Goal: Task Accomplishment & Management: Manage account settings

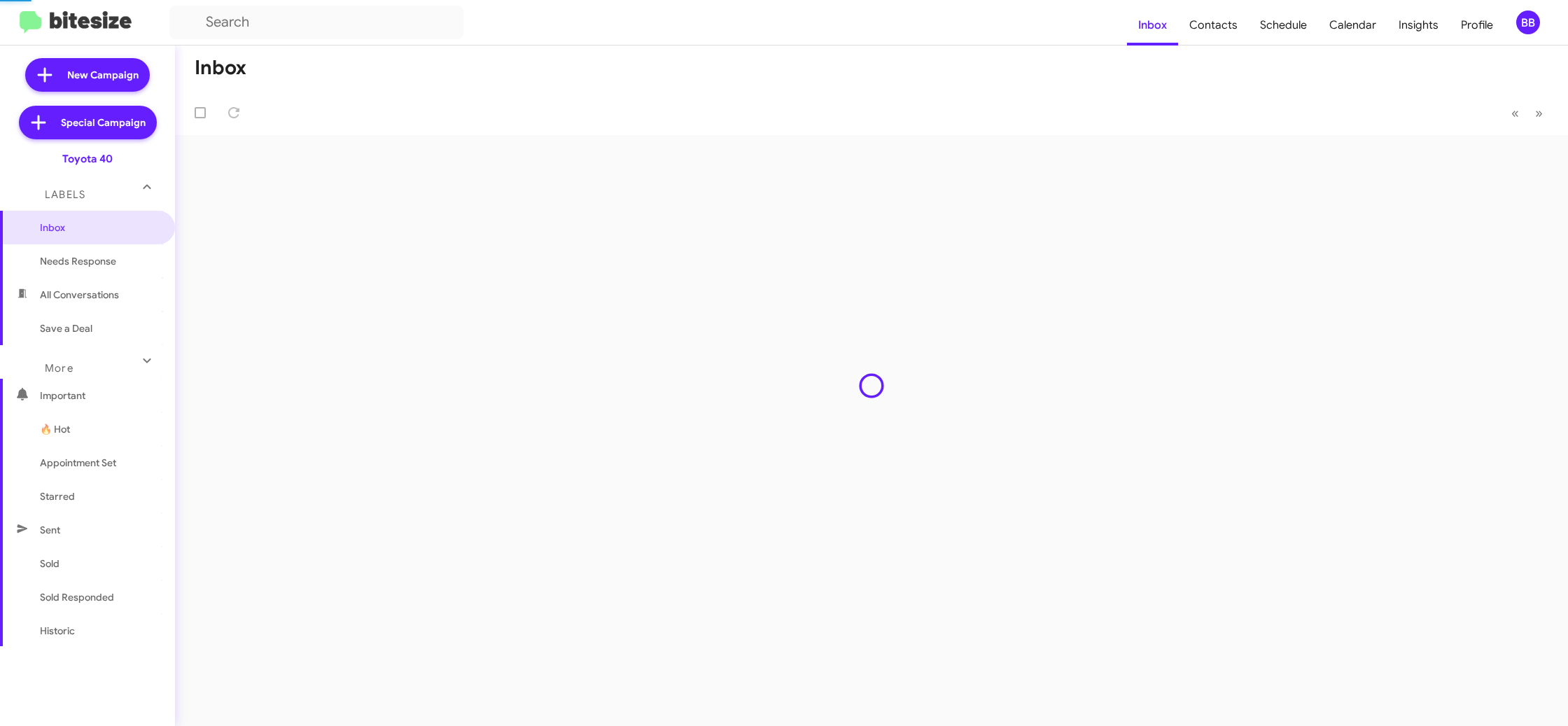
click at [1538, 26] on div "BB" at bounding box center [1527, 22] width 24 height 24
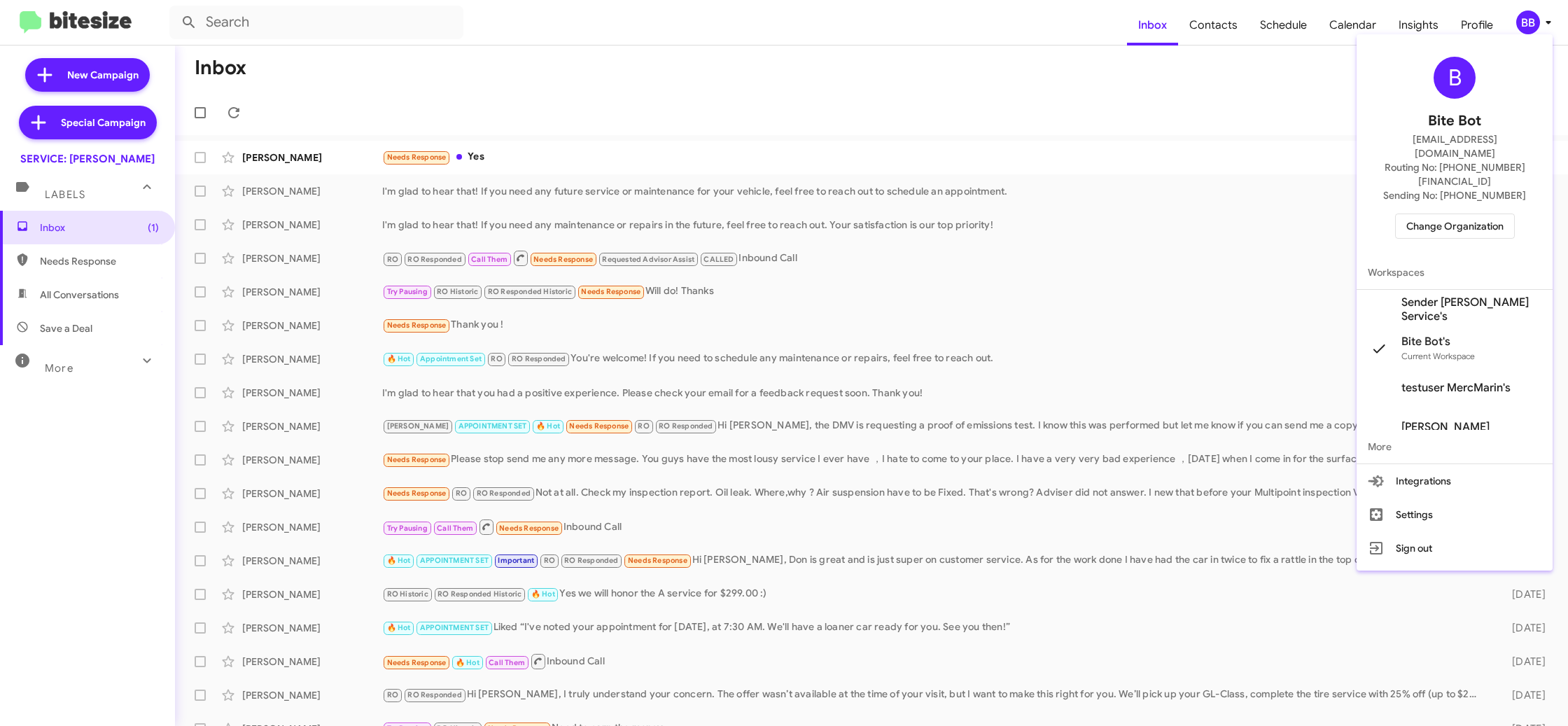
click at [1433, 295] on span "Sender [PERSON_NAME] Service's" at bounding box center [1470, 309] width 140 height 28
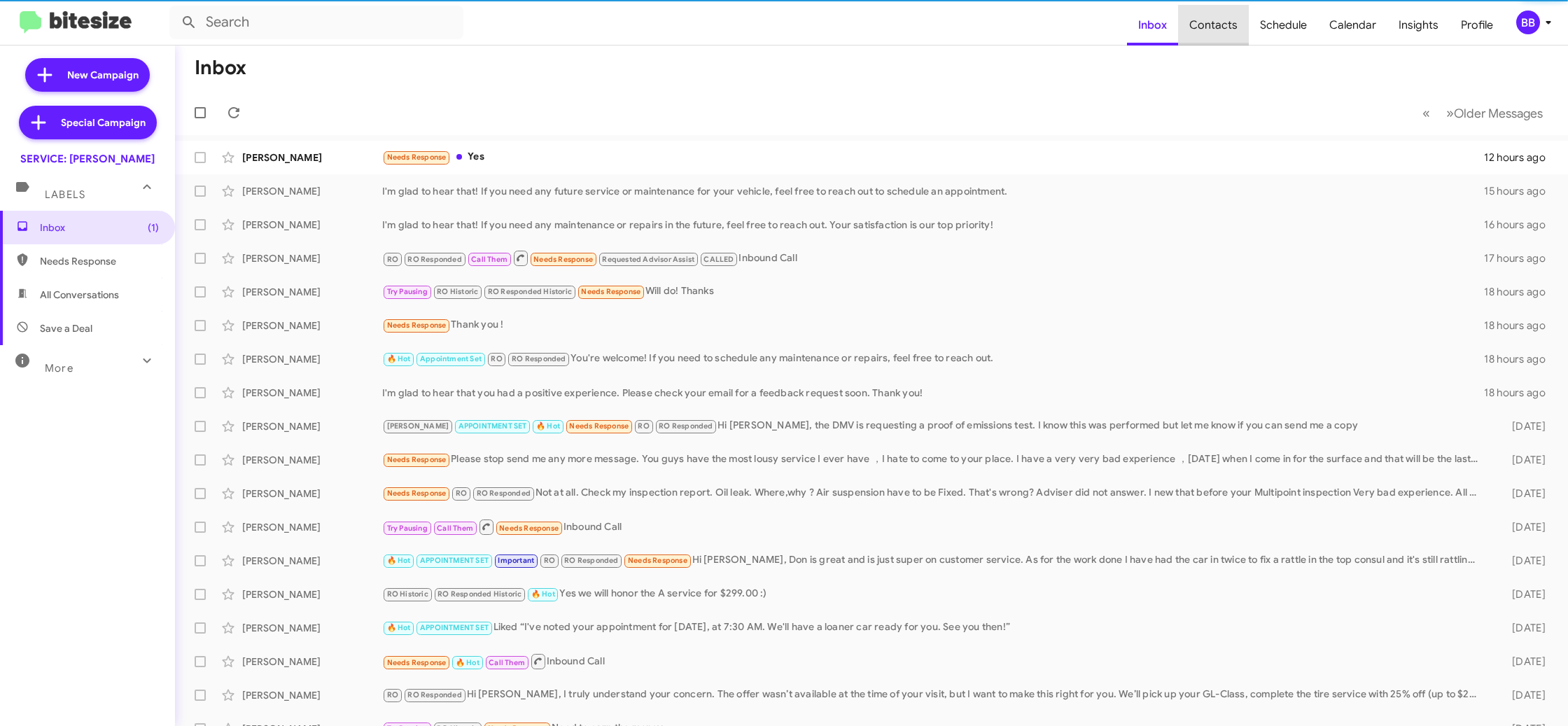
click at [1226, 26] on span "Contacts" at bounding box center [1213, 25] width 71 height 41
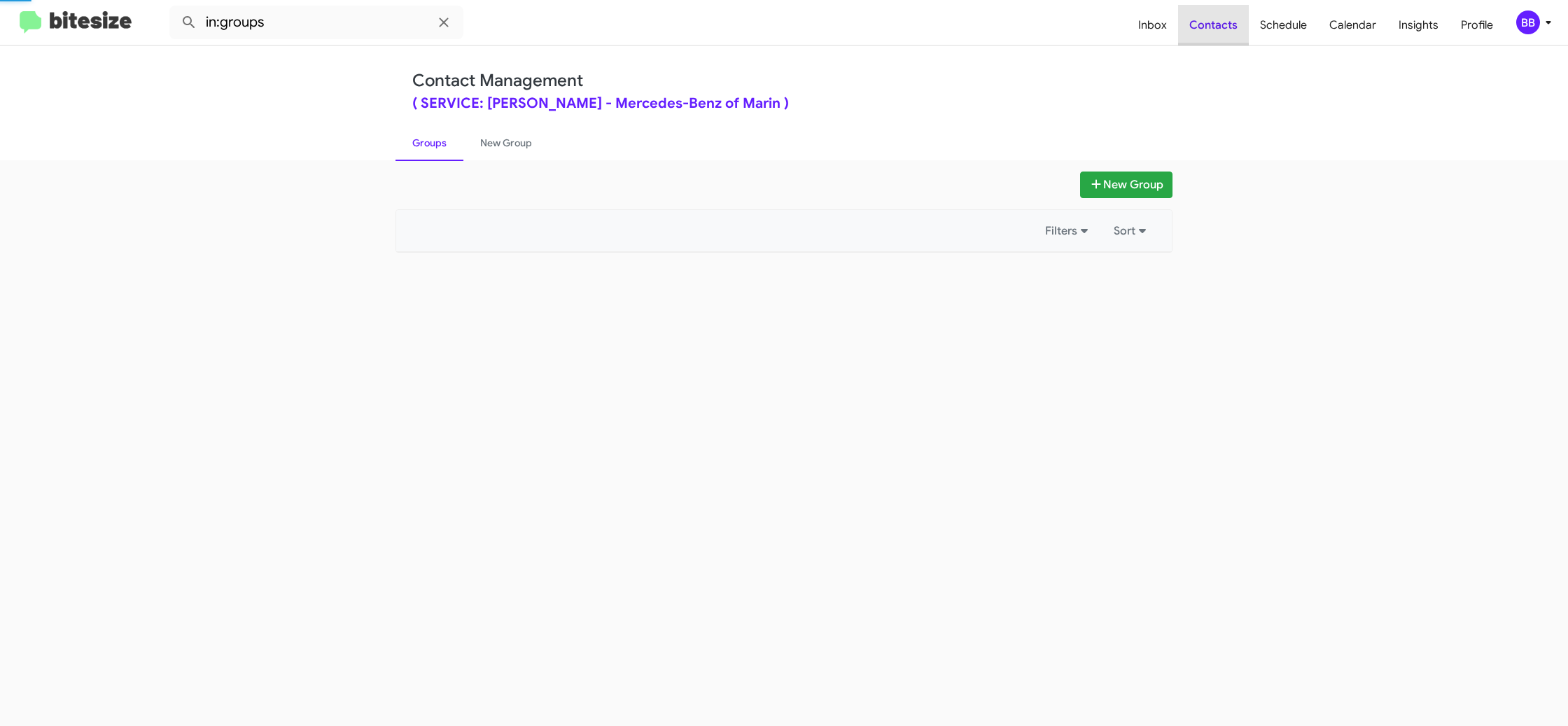
click at [1226, 26] on span "Contacts" at bounding box center [1213, 25] width 71 height 41
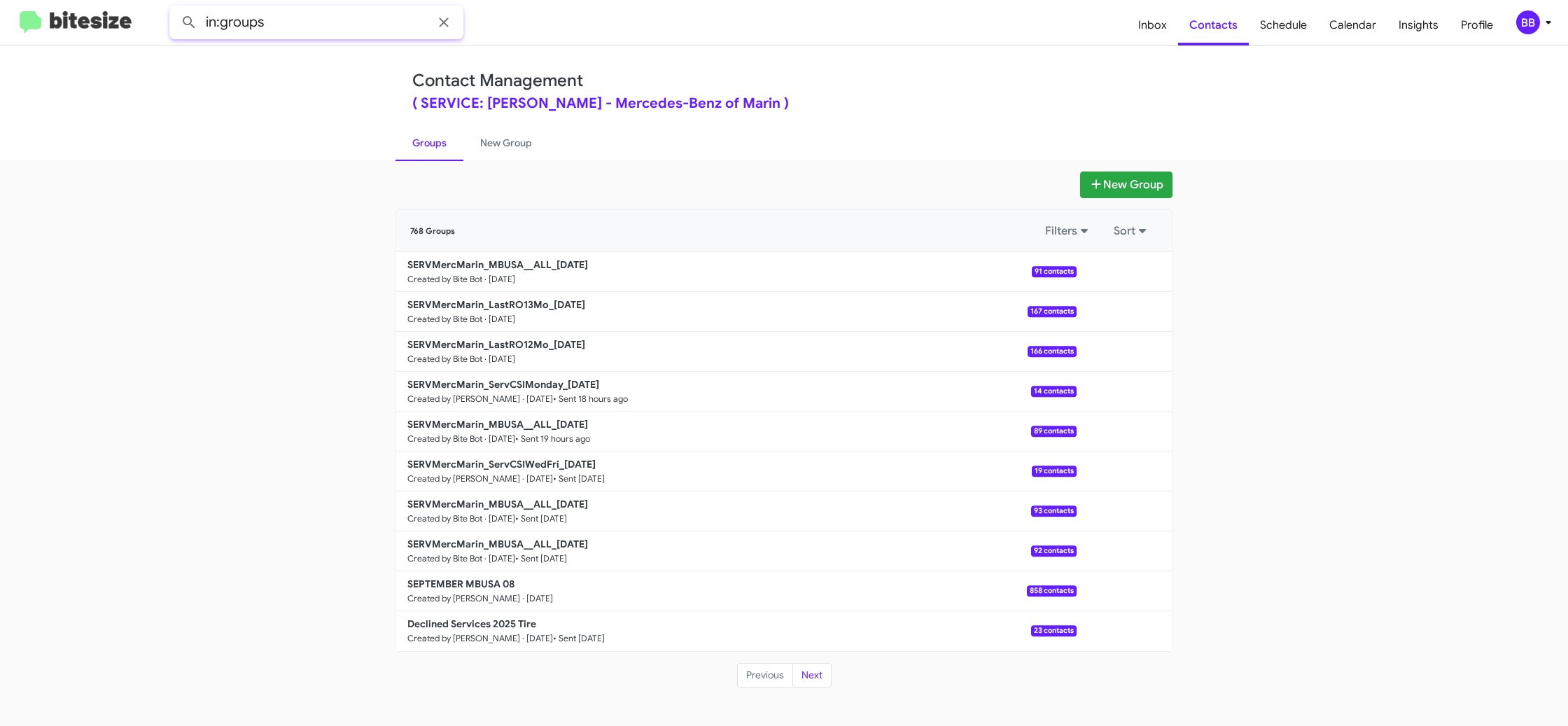
click at [296, 34] on input "in:groups" at bounding box center [317, 22] width 294 height 34
click at [175, 8] on button at bounding box center [189, 22] width 28 height 28
type input "in:groups ro13"
click at [175, 8] on button at bounding box center [189, 22] width 28 height 28
click at [1531, 26] on div "BB" at bounding box center [1527, 22] width 24 height 24
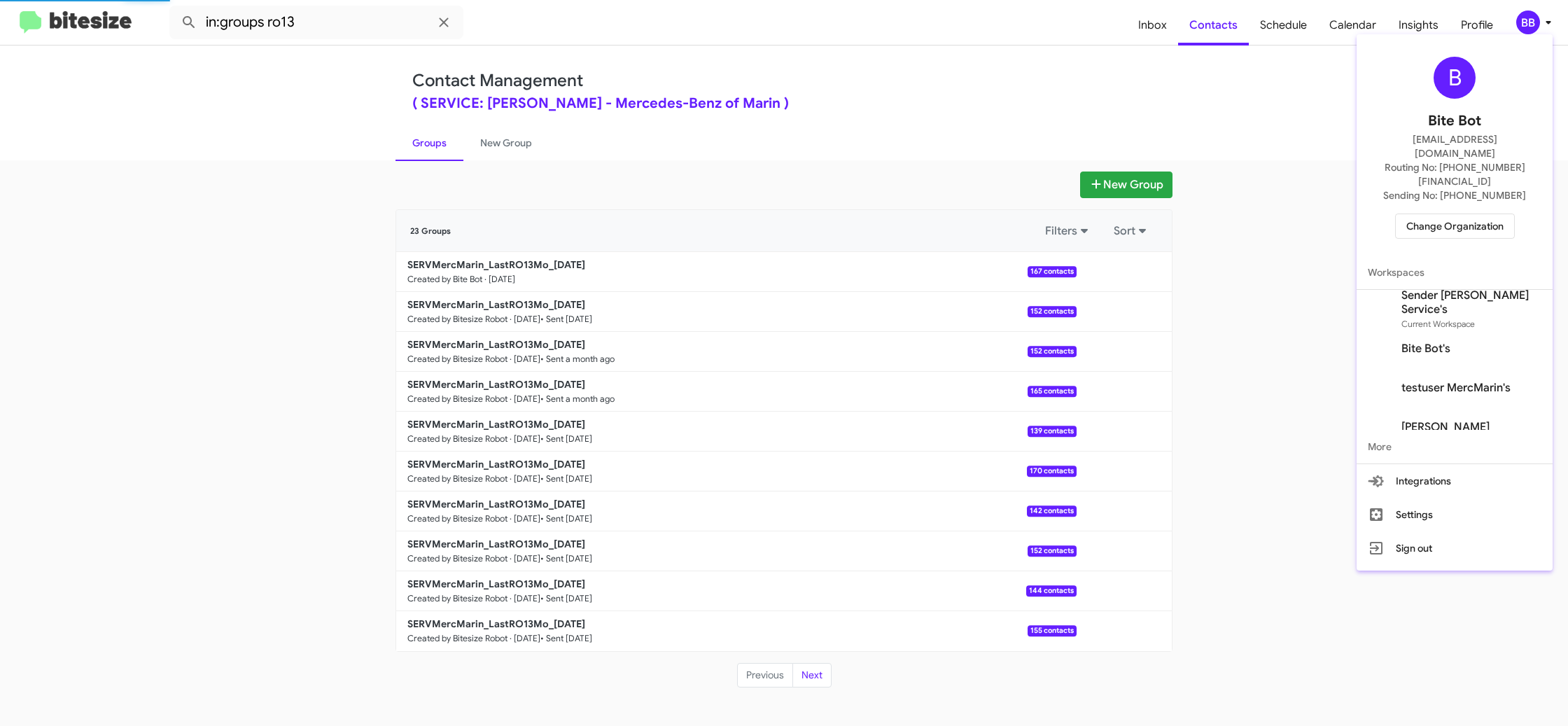
click at [1457, 214] on span "Change Organization" at bounding box center [1455, 226] width 98 height 24
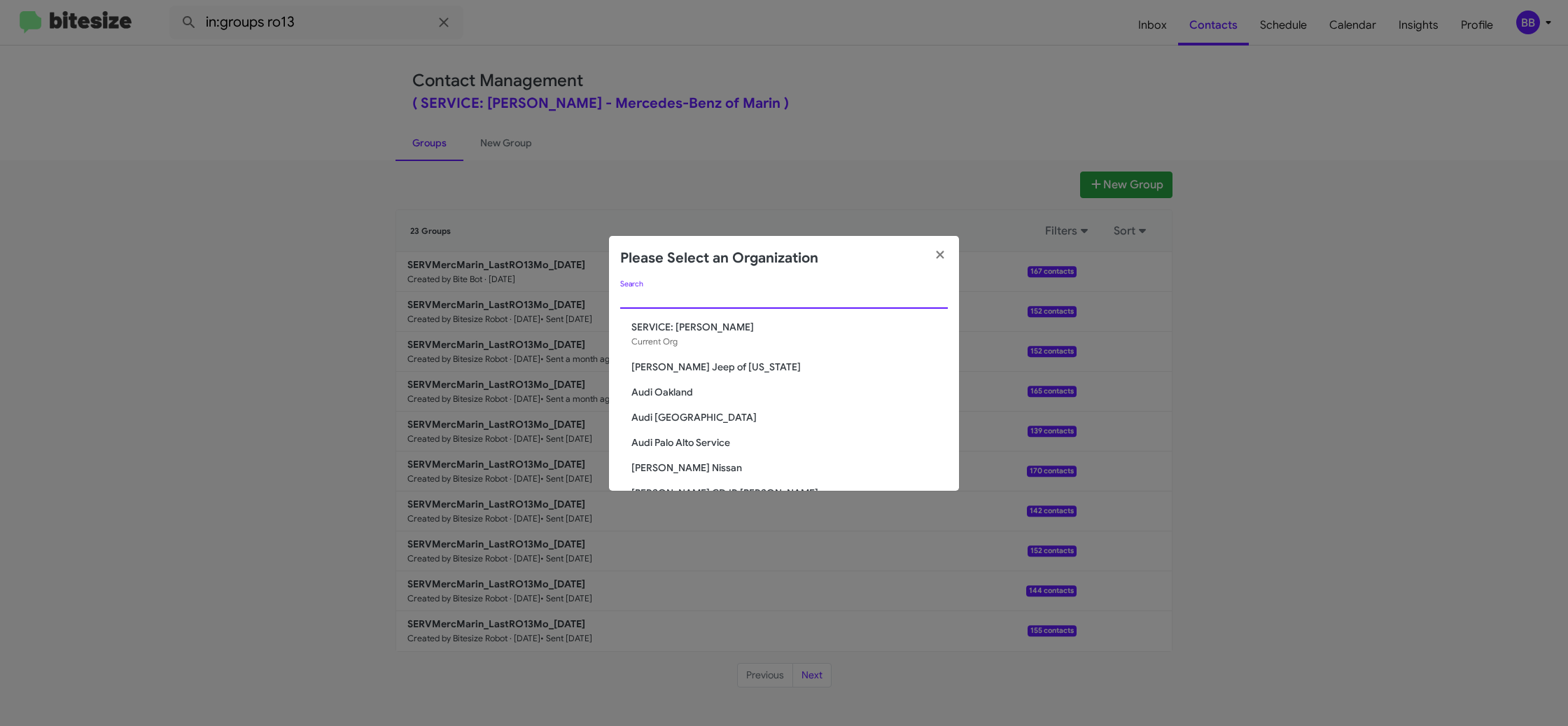
click at [653, 295] on input "Search" at bounding box center [784, 299] width 327 height 12
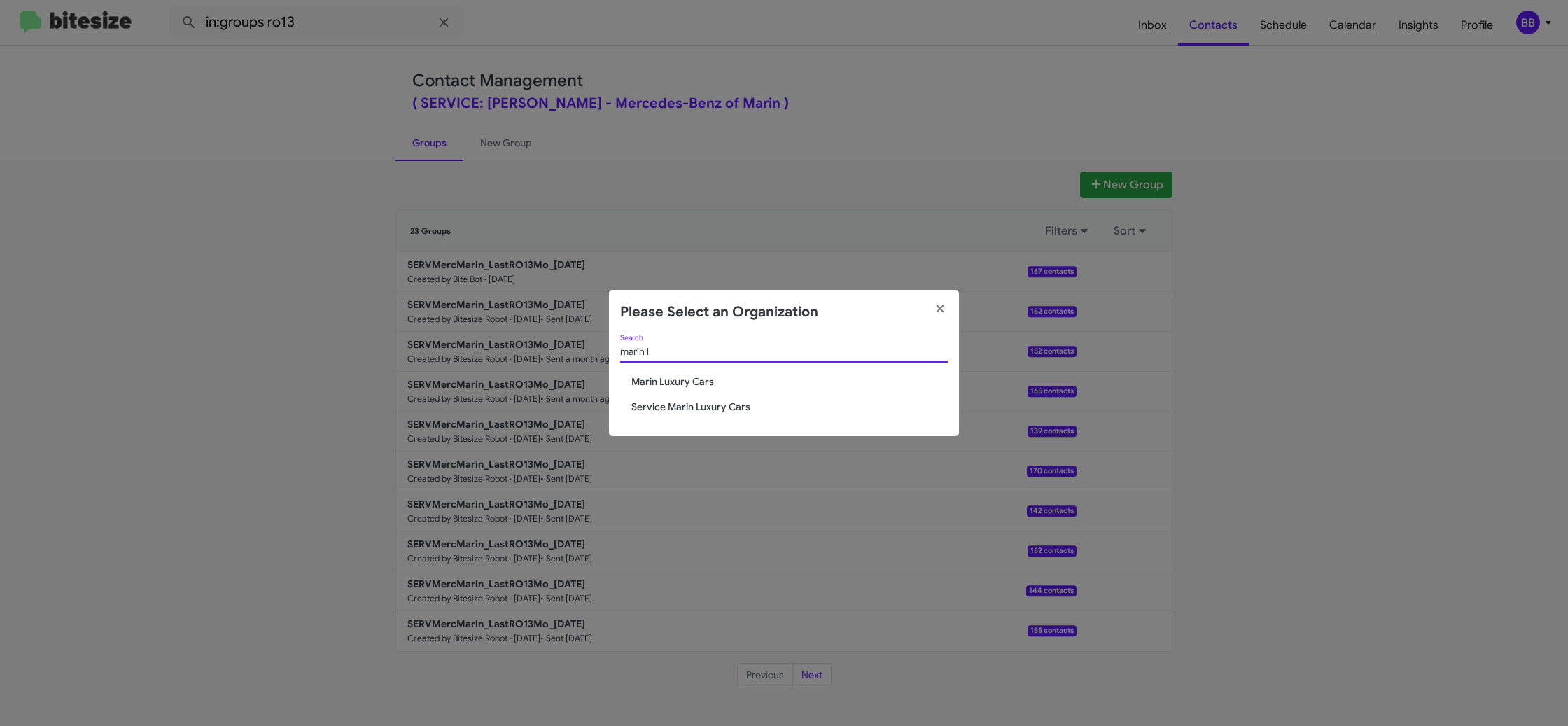
type input "marin l"
click at [693, 408] on span "Service Marin Luxury Cars" at bounding box center [789, 407] width 317 height 14
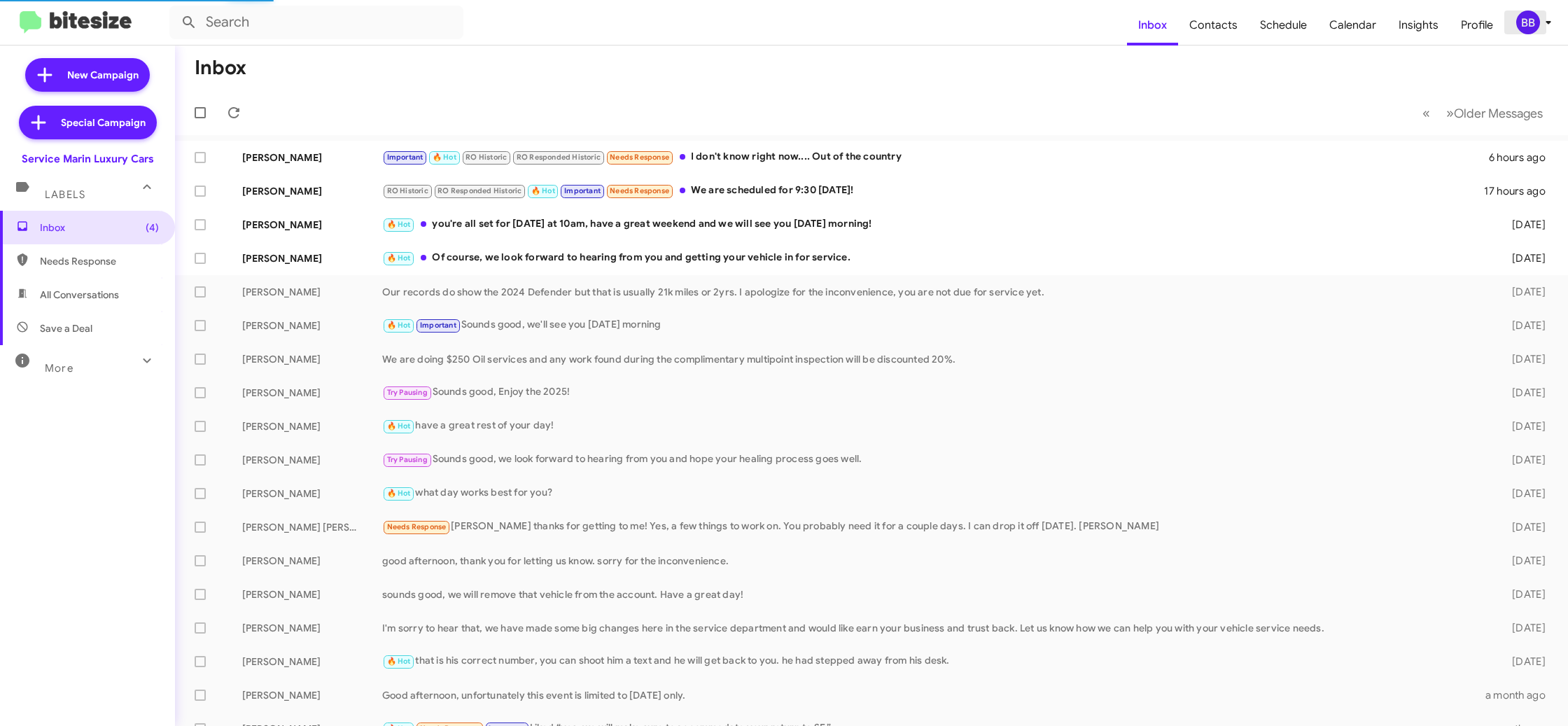
click at [1532, 26] on div "BB" at bounding box center [1527, 22] width 24 height 24
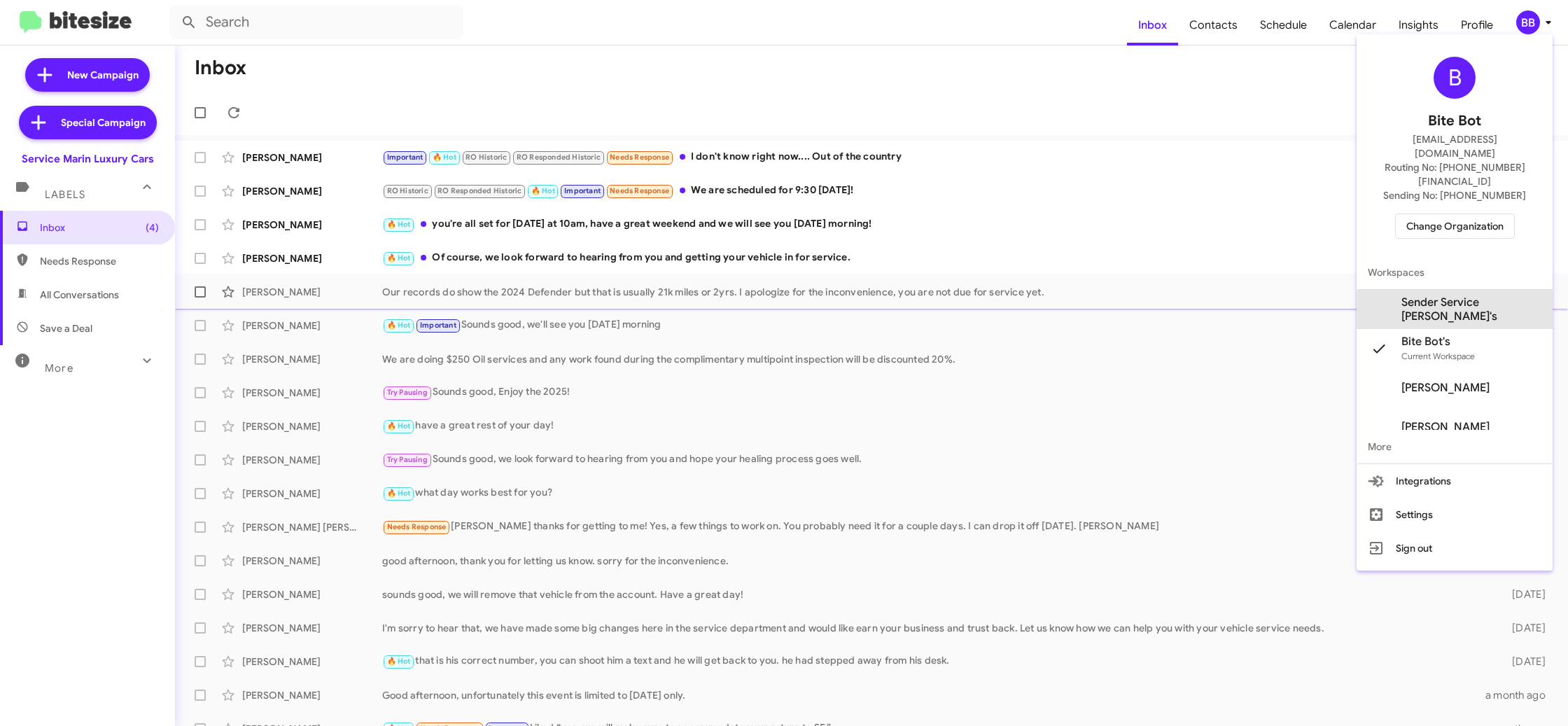
click at [1485, 295] on span "Sender Service [PERSON_NAME]'s" at bounding box center [1470, 309] width 140 height 28
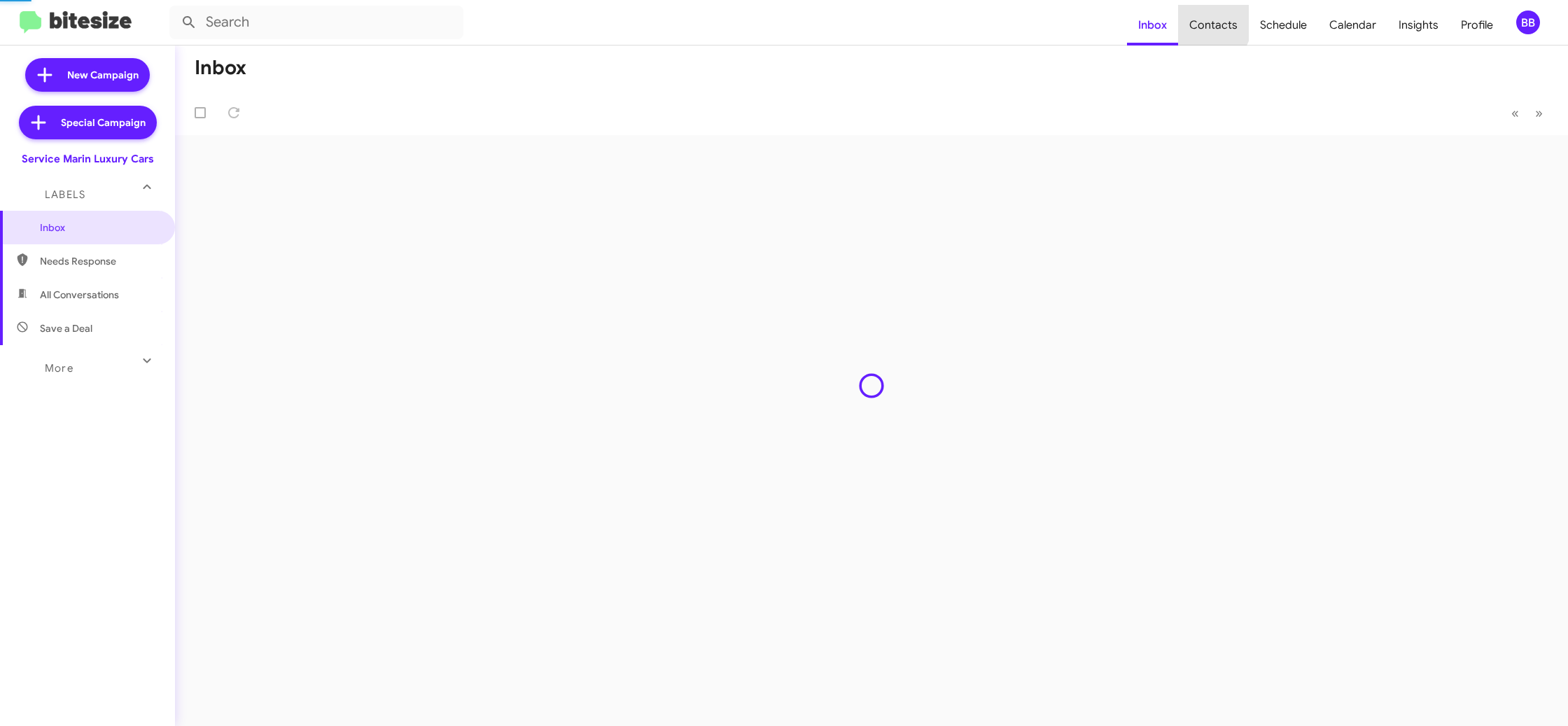
click at [1206, 22] on span "Contacts" at bounding box center [1213, 25] width 71 height 41
type input "in:groups"
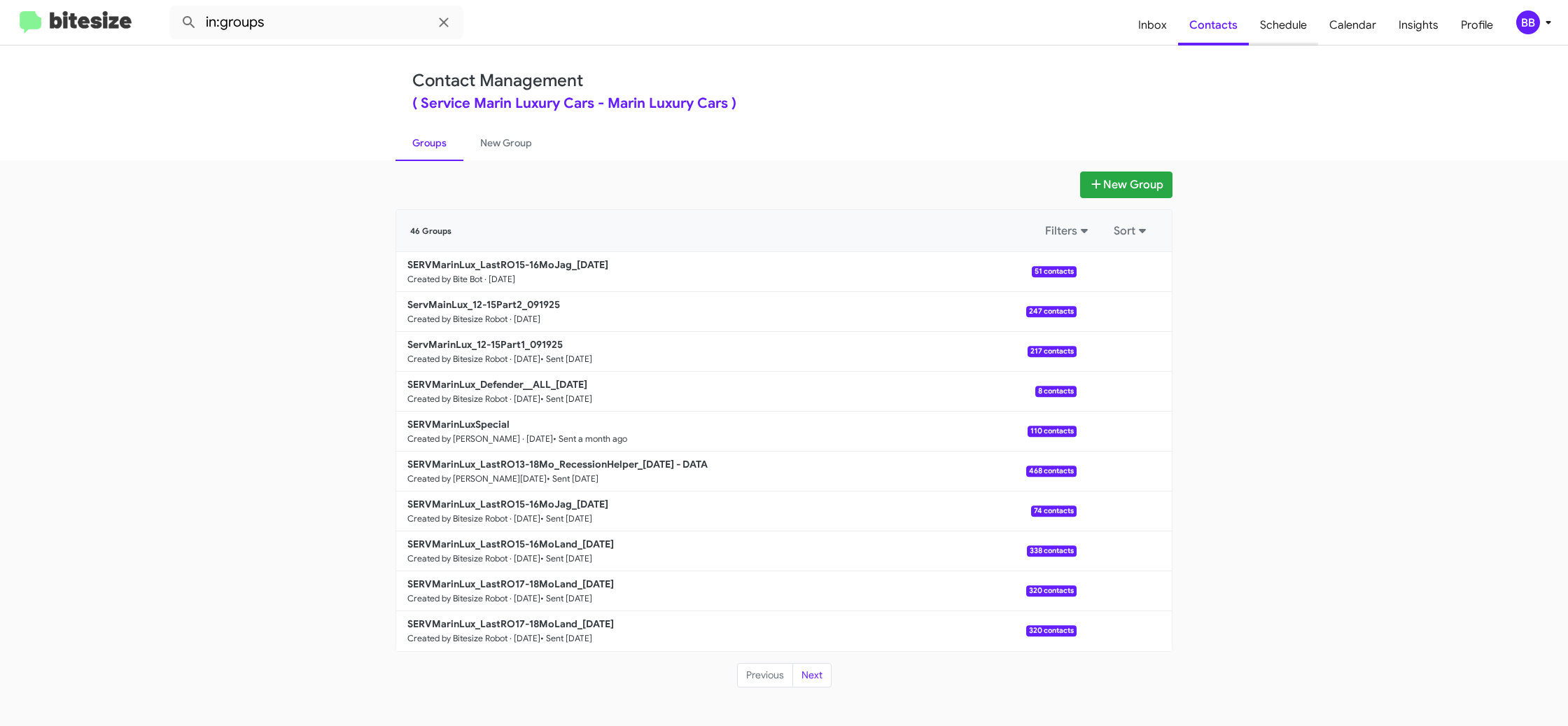
click at [1258, 34] on span "Schedule" at bounding box center [1284, 25] width 69 height 41
